Goal: Task Accomplishment & Management: Use online tool/utility

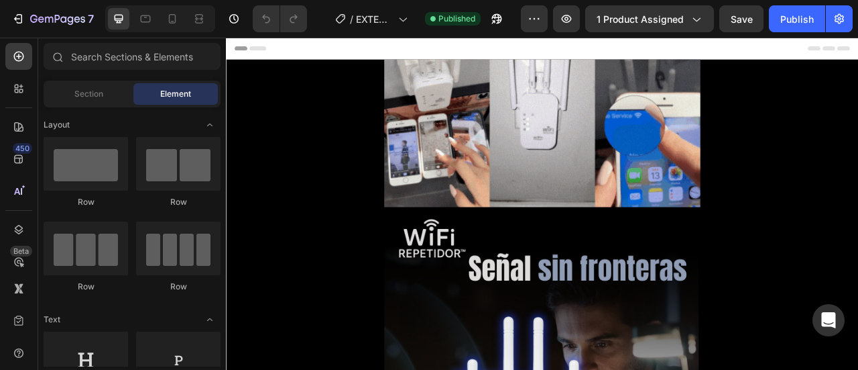
click at [263, 52] on span "Header" at bounding box center [266, 50] width 30 height 13
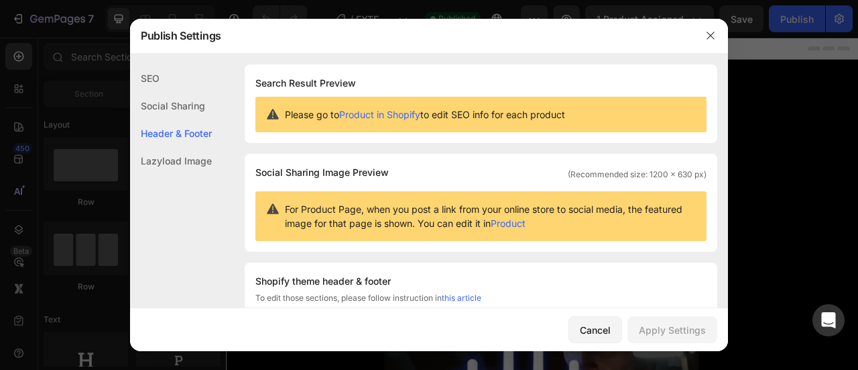
scroll to position [195, 0]
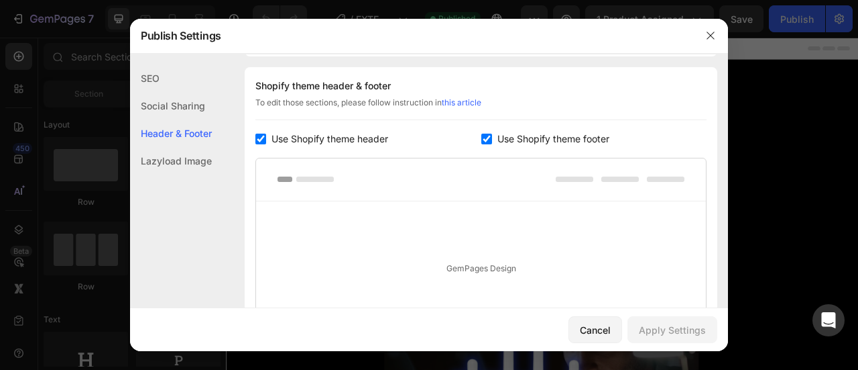
click at [260, 143] on input "checkbox" at bounding box center [261, 138] width 11 height 11
checkbox input "false"
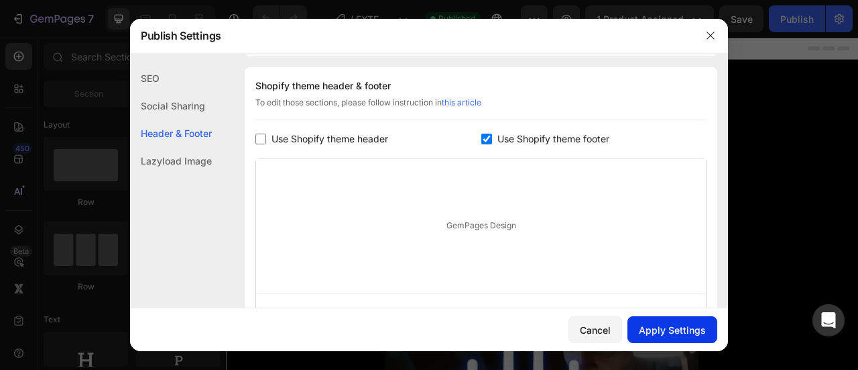
click at [664, 321] on button "Apply Settings" at bounding box center [673, 329] width 90 height 27
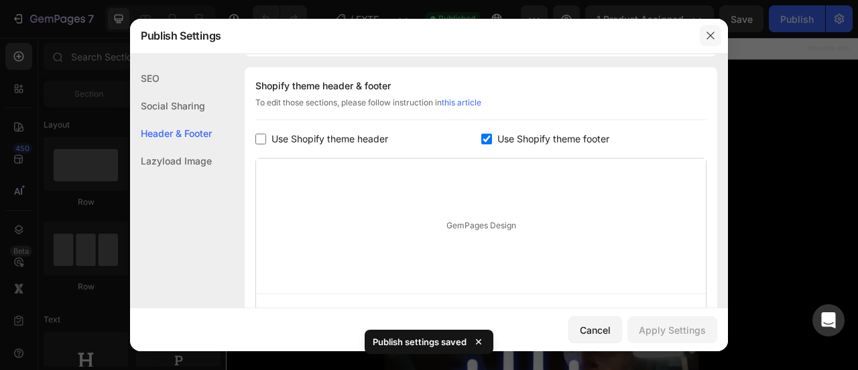
click at [714, 43] on button "button" at bounding box center [710, 35] width 21 height 21
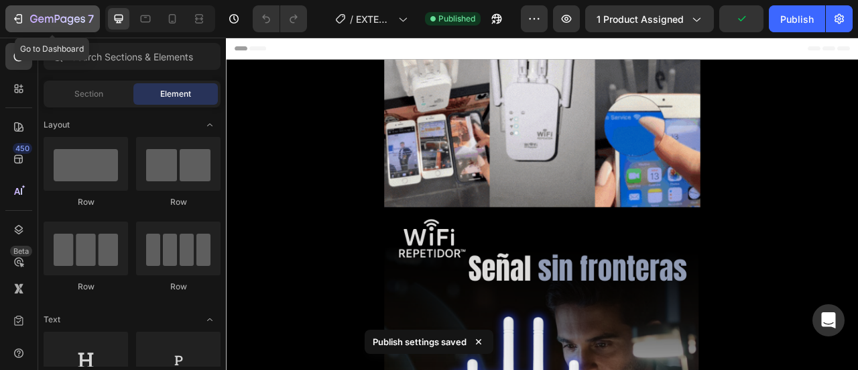
click at [45, 21] on icon "button" at bounding box center [49, 20] width 8 height 6
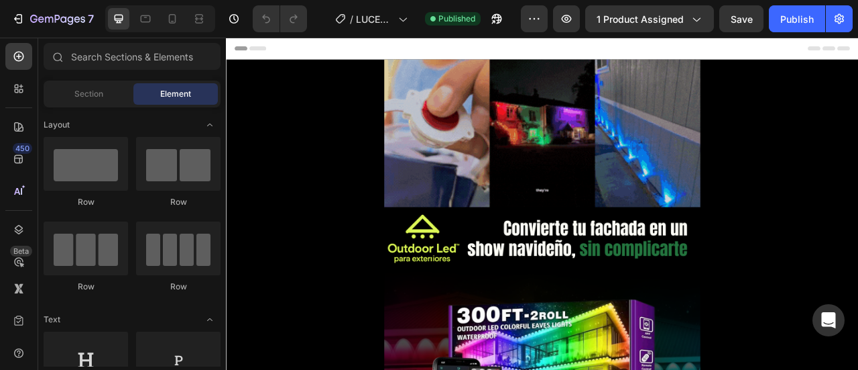
click at [274, 54] on span "Header" at bounding box center [266, 50] width 30 height 13
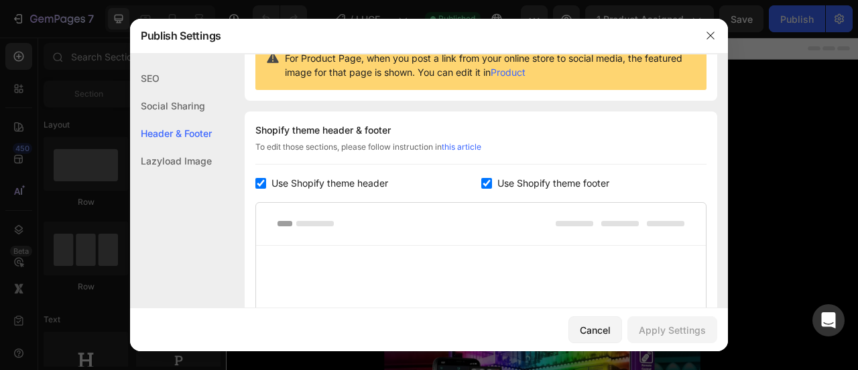
scroll to position [195, 0]
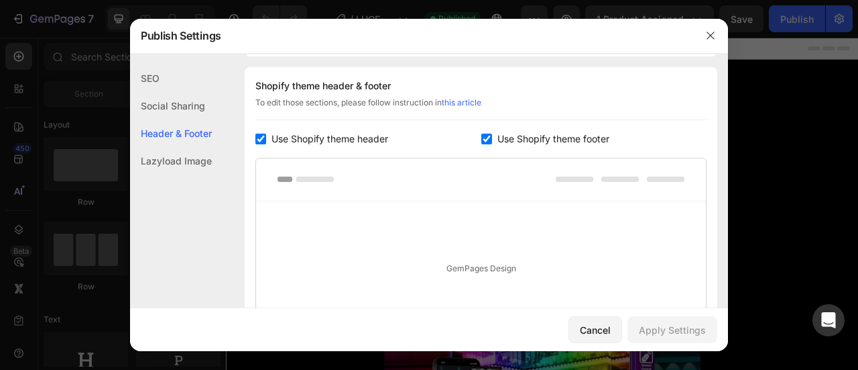
click at [264, 140] on input "checkbox" at bounding box center [261, 138] width 11 height 11
checkbox input "false"
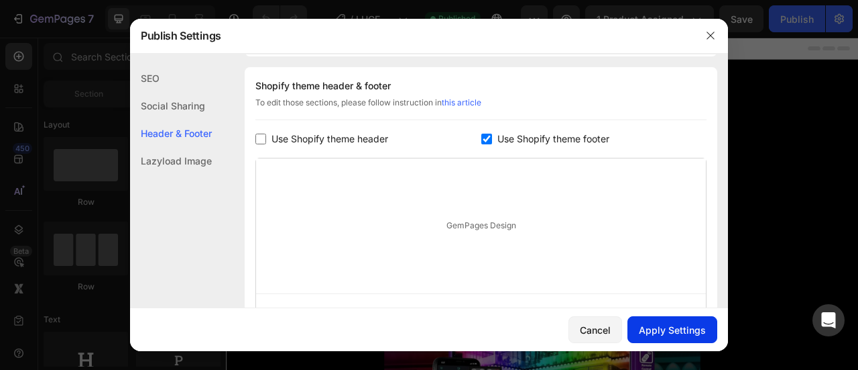
click at [645, 327] on div "Apply Settings" at bounding box center [672, 330] width 67 height 14
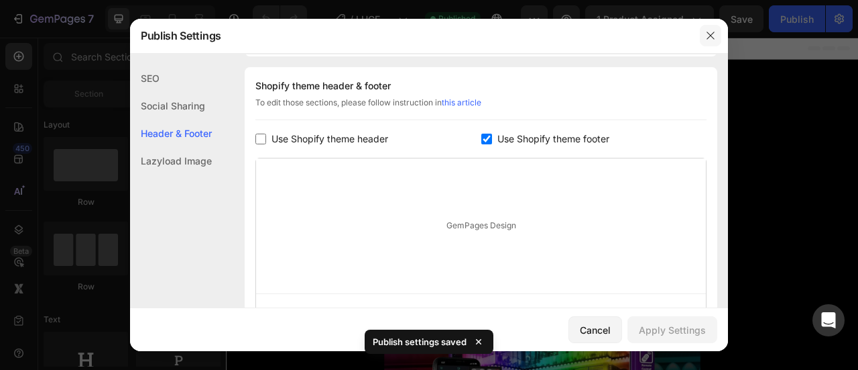
click at [707, 37] on icon "button" at bounding box center [711, 35] width 11 height 11
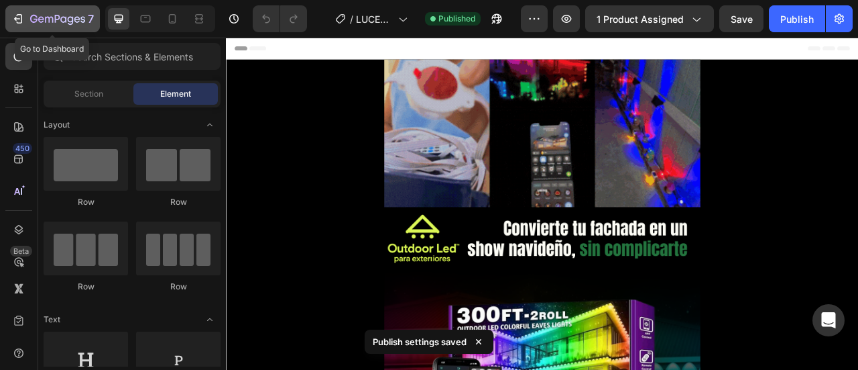
click at [35, 16] on icon "button" at bounding box center [33, 19] width 7 height 8
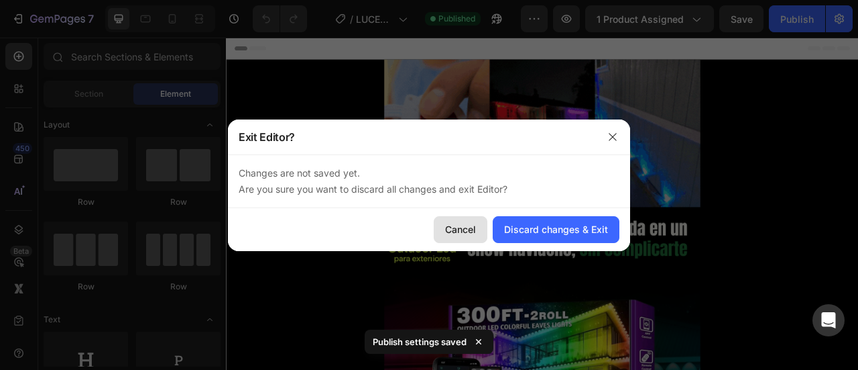
click at [441, 229] on button "Cancel" at bounding box center [461, 229] width 54 height 27
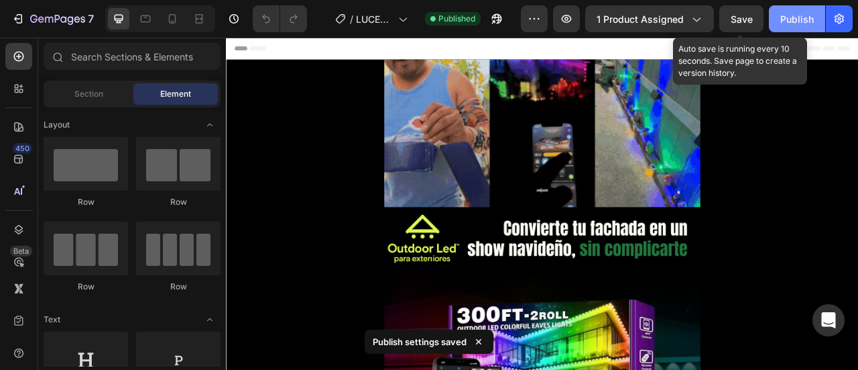
click at [786, 17] on div "Publish" at bounding box center [798, 19] width 34 height 14
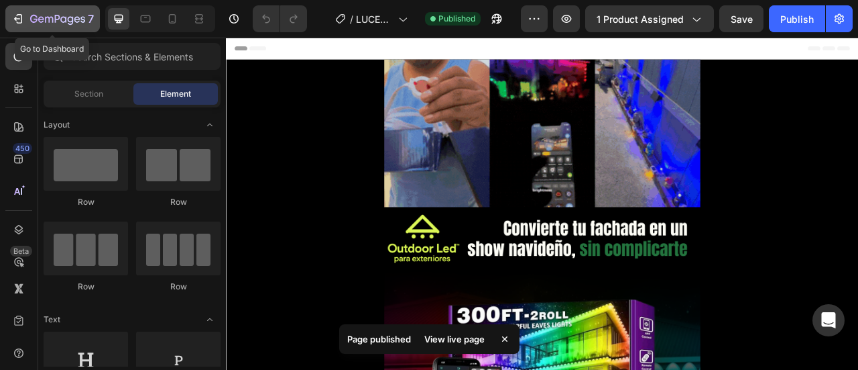
click at [23, 15] on icon "button" at bounding box center [17, 18] width 13 height 13
